Goal: Information Seeking & Learning: Learn about a topic

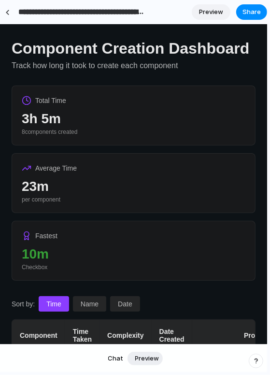
click at [152, 126] on div "3h 5m" at bounding box center [134, 118] width 224 height 15
click at [152, 102] on div "Total Time" at bounding box center [134, 100] width 224 height 10
click at [10, 125] on div "Component Creation Dashboard Track how long it took to create each component To…" at bounding box center [133, 323] width 267 height 599
click at [51, 161] on div "Average Time 23m per component" at bounding box center [134, 183] width 244 height 60
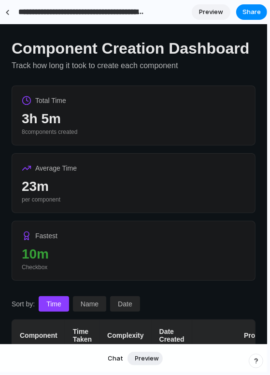
click at [217, 9] on span "Preview" at bounding box center [211, 12] width 24 height 10
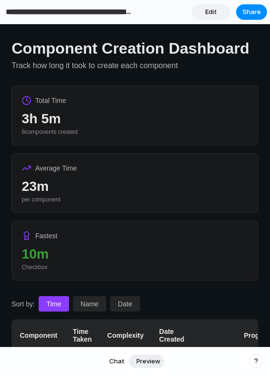
click at [211, 9] on span "Edit" at bounding box center [211, 12] width 12 height 10
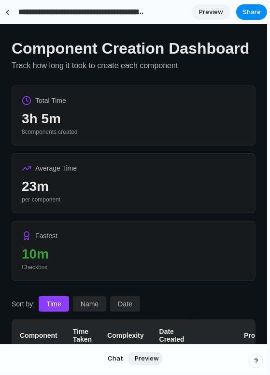
click at [112, 203] on div "per component" at bounding box center [134, 199] width 224 height 7
click at [33, 188] on div "23m" at bounding box center [134, 185] width 224 height 15
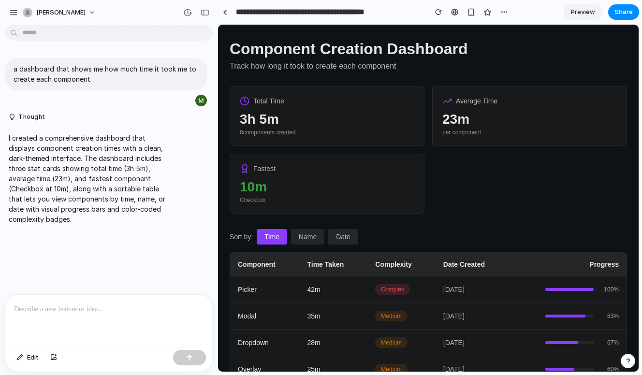
click at [270, 265] on th "Component" at bounding box center [264, 265] width 69 height 24
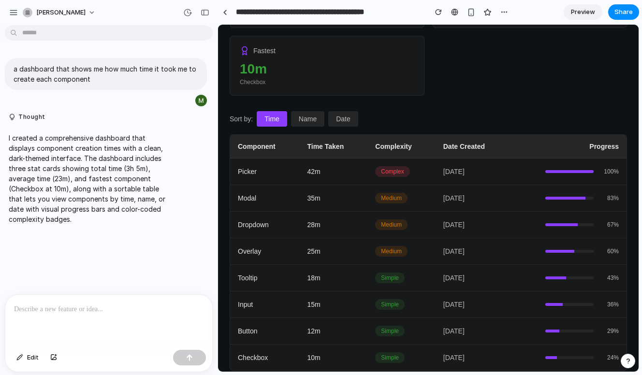
scroll to position [125, 0]
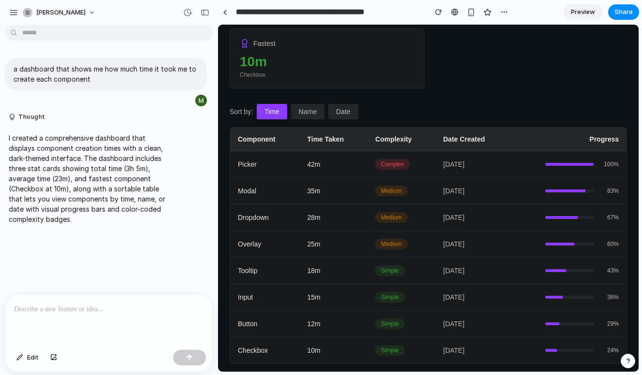
click at [270, 196] on span "Medium" at bounding box center [391, 191] width 32 height 11
click at [270, 258] on td "Medium" at bounding box center [401, 244] width 68 height 27
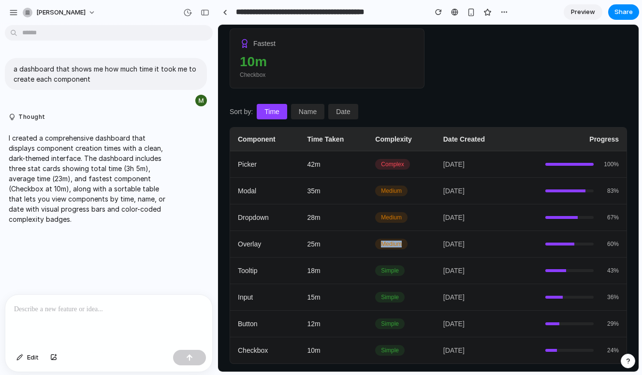
scroll to position [191, 0]
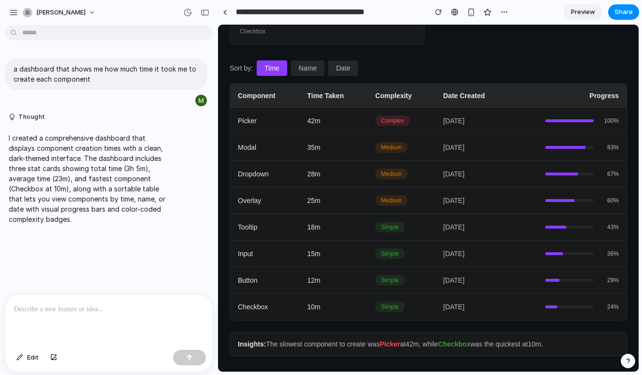
click at [270, 258] on td "Simple" at bounding box center [401, 254] width 68 height 27
click at [270, 255] on span "Simple" at bounding box center [389, 254] width 29 height 11
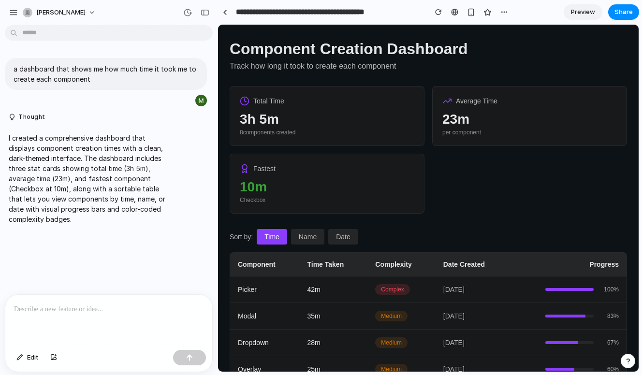
click at [270, 101] on div "Total Time" at bounding box center [327, 101] width 175 height 10
click at [270, 101] on div "Total Time 3h 5m 8 components created" at bounding box center [327, 116] width 195 height 60
click at [270, 105] on span "Average Time" at bounding box center [477, 101] width 42 height 8
click at [270, 12] on div "button" at bounding box center [504, 12] width 8 height 8
click at [270, 12] on div "Duplicate Delete" at bounding box center [321, 187] width 642 height 375
